Goal: Find specific page/section: Find specific page/section

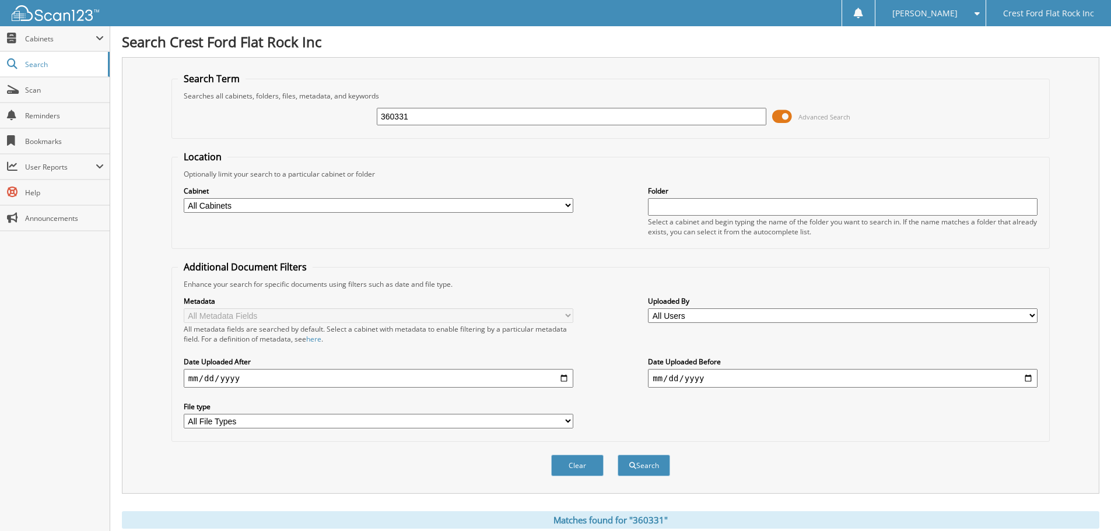
drag, startPoint x: 421, startPoint y: 113, endPoint x: 199, endPoint y: 124, distance: 221.8
click at [257, 115] on div "360331 Advanced Search" at bounding box center [610, 116] width 865 height 31
type input "359960"
click at [651, 475] on button "Search" at bounding box center [643, 466] width 52 height 22
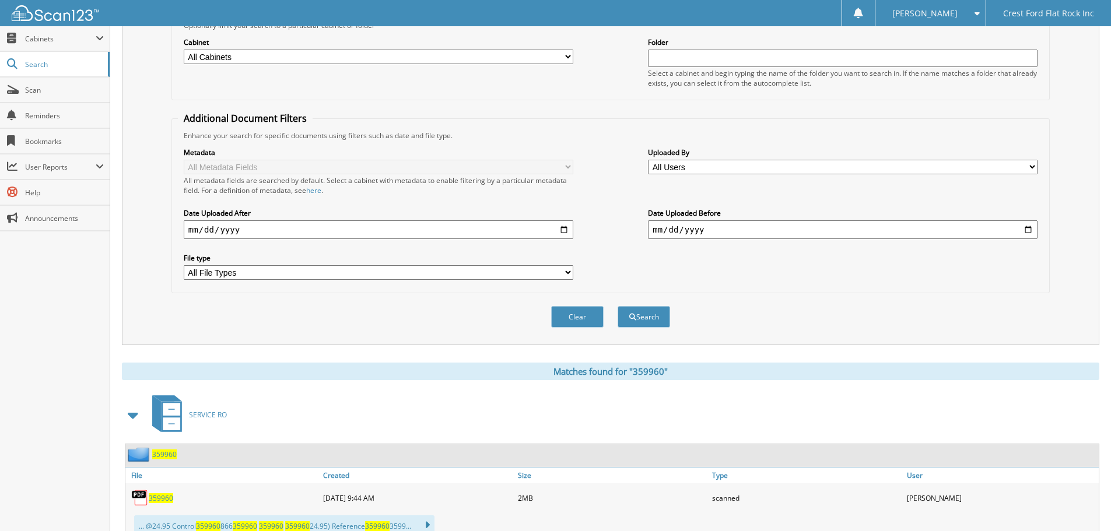
scroll to position [192, 0]
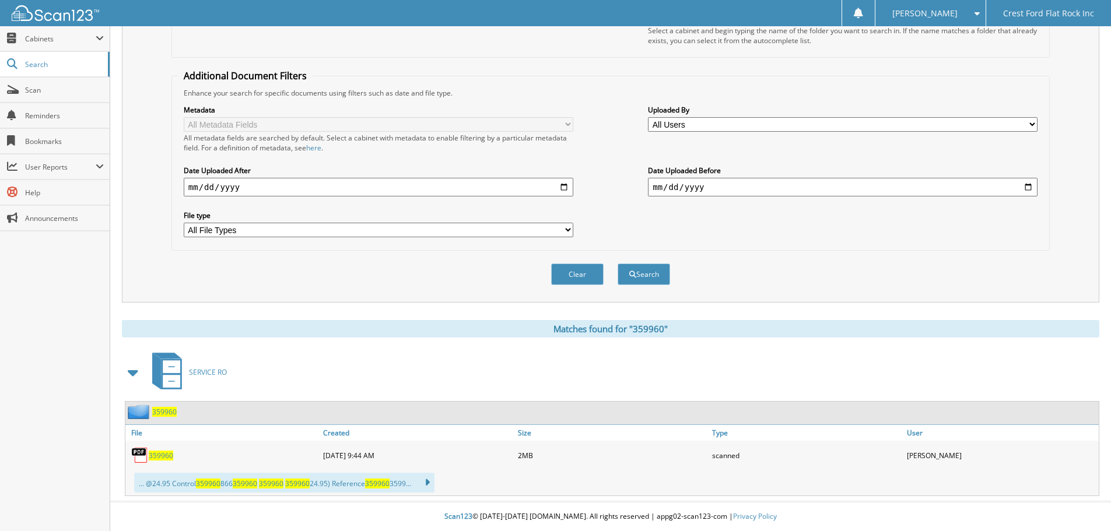
click at [160, 457] on span "359960" at bounding box center [161, 456] width 24 height 10
